Goal: Task Accomplishment & Management: Complete application form

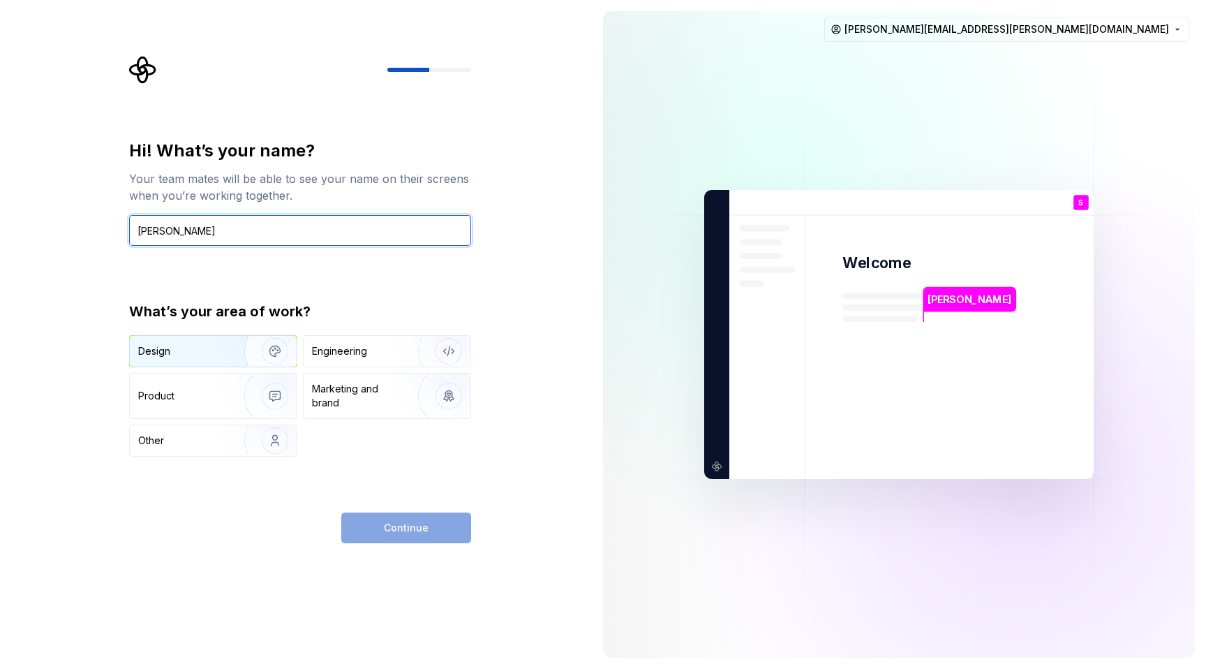
type input "[PERSON_NAME]"
click at [214, 350] on div "Design" at bounding box center [182, 351] width 88 height 14
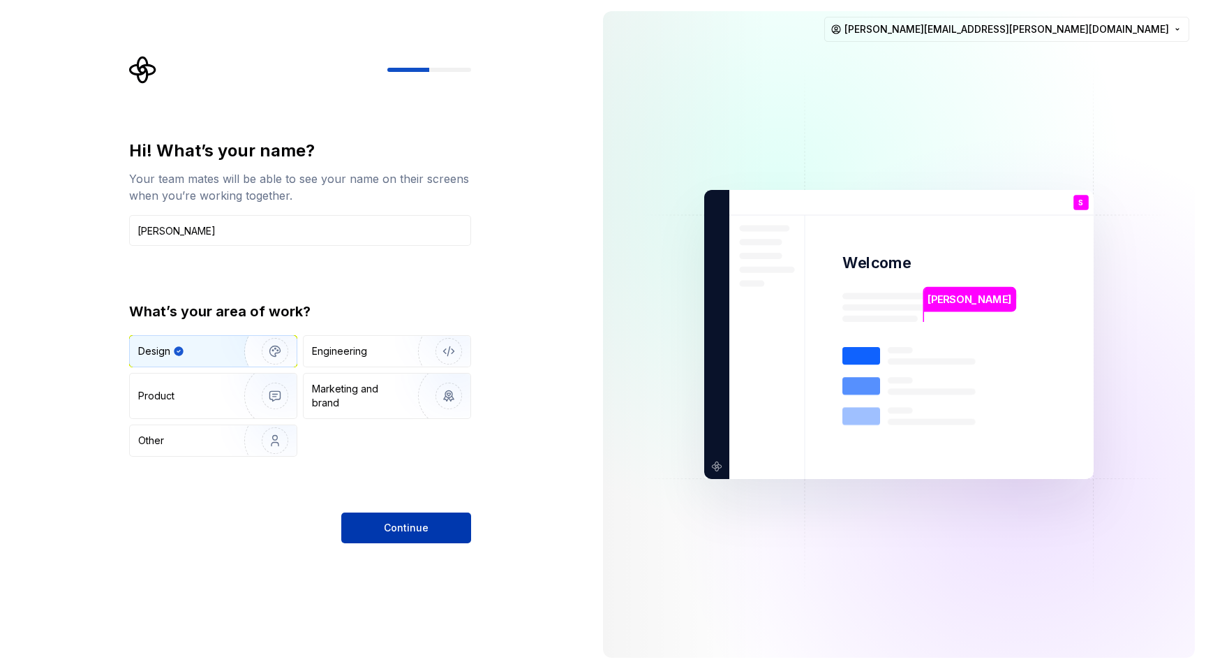
click at [401, 531] on span "Continue" at bounding box center [406, 528] width 45 height 14
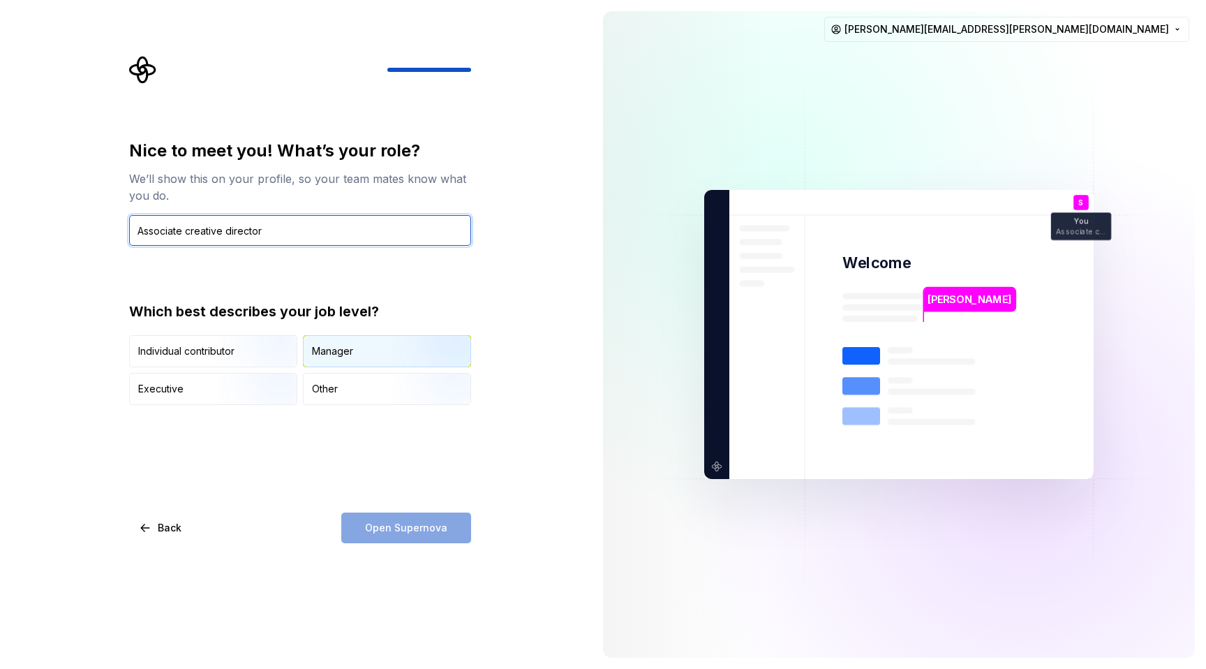
type input "Associate creative director"
click at [419, 351] on img "button" at bounding box center [436, 369] width 89 height 94
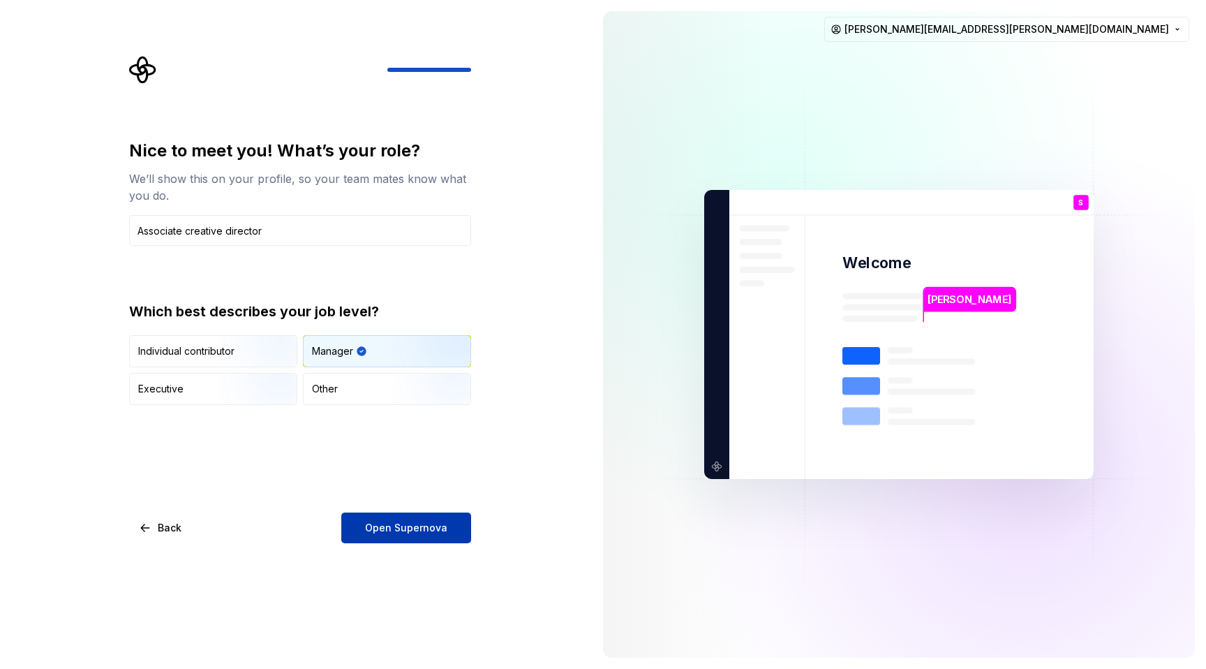
click at [446, 524] on button "Open Supernova" at bounding box center [406, 527] width 130 height 31
